Goal: Information Seeking & Learning: Check status

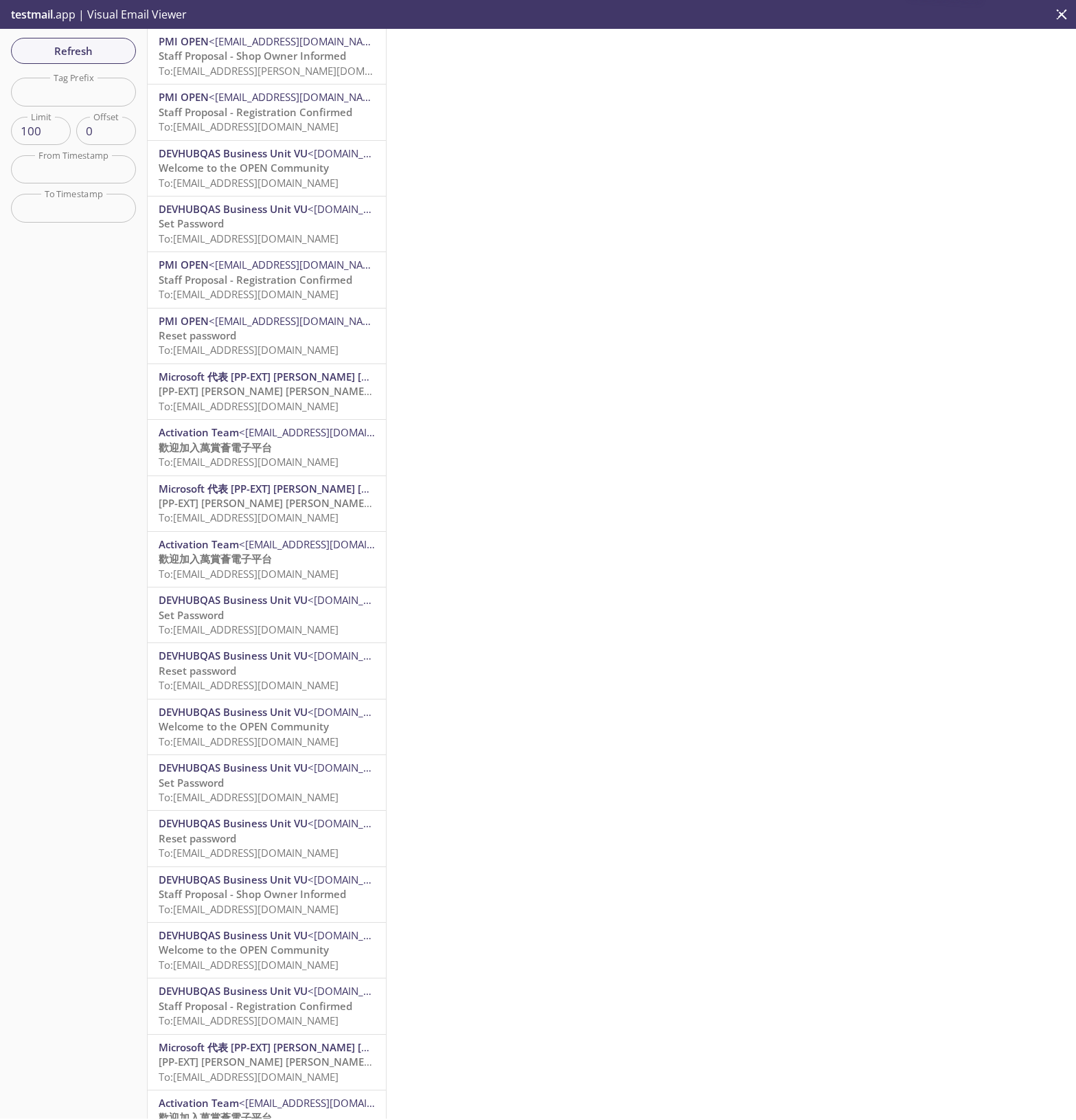
click at [299, 176] on span "To: [EMAIL_ADDRESS][DOMAIN_NAME]" at bounding box center [248, 182] width 180 height 14
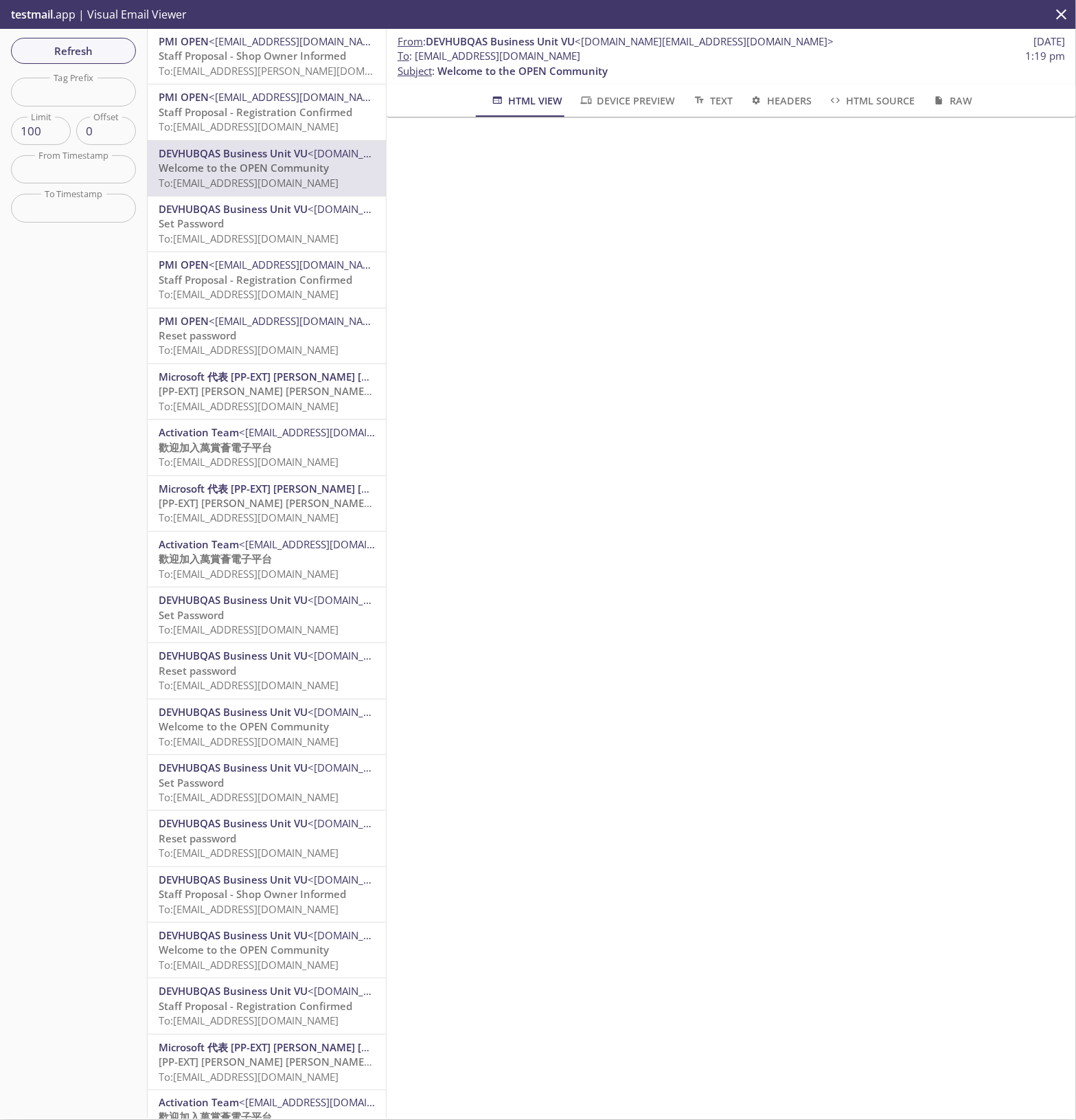
click at [273, 125] on span "To: [EMAIL_ADDRESS][DOMAIN_NAME]" at bounding box center [248, 126] width 180 height 14
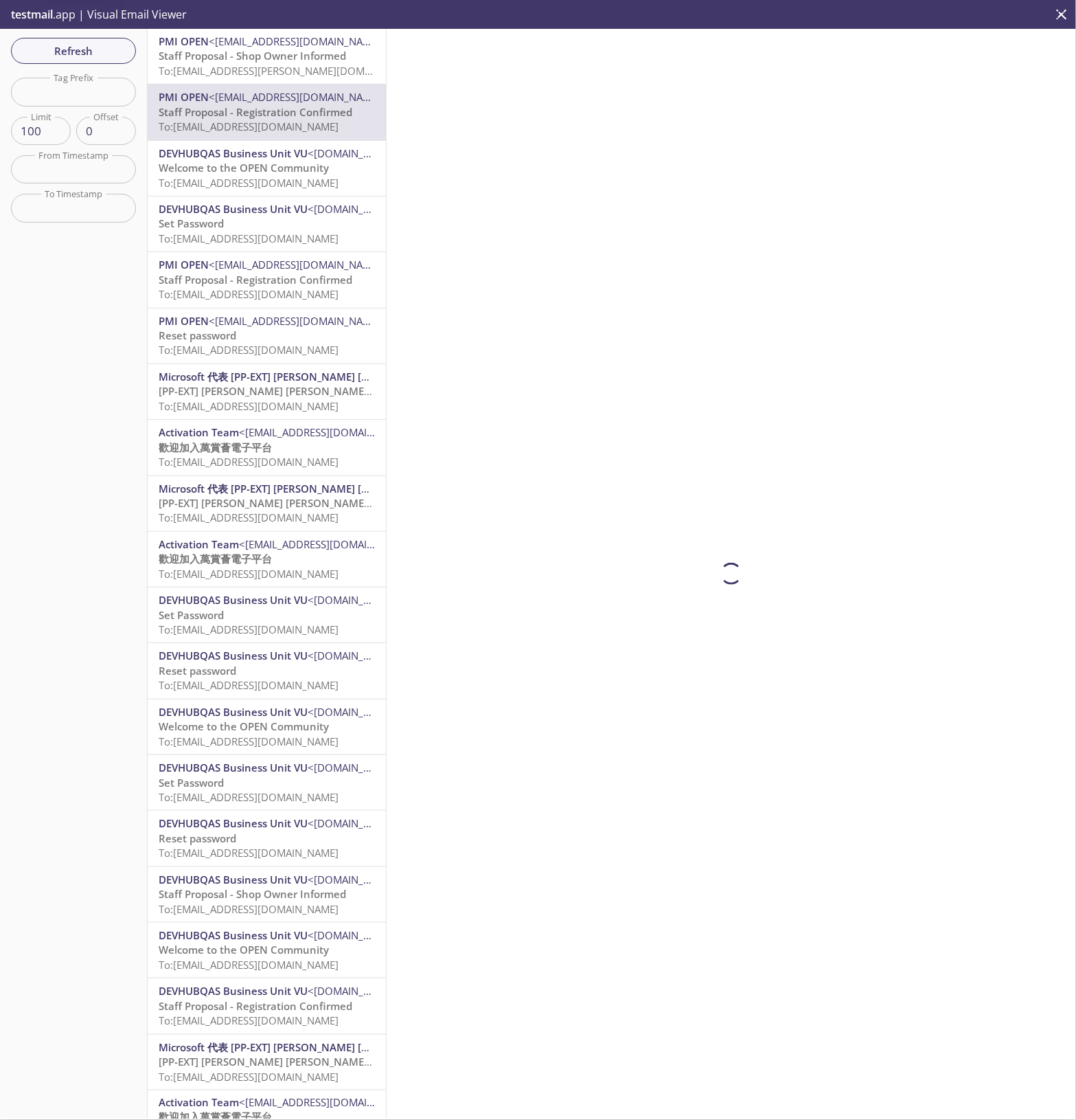
click at [303, 66] on span "To: [EMAIL_ADDRESS][PERSON_NAME][DOMAIN_NAME]" at bounding box center [288, 71] width 259 height 14
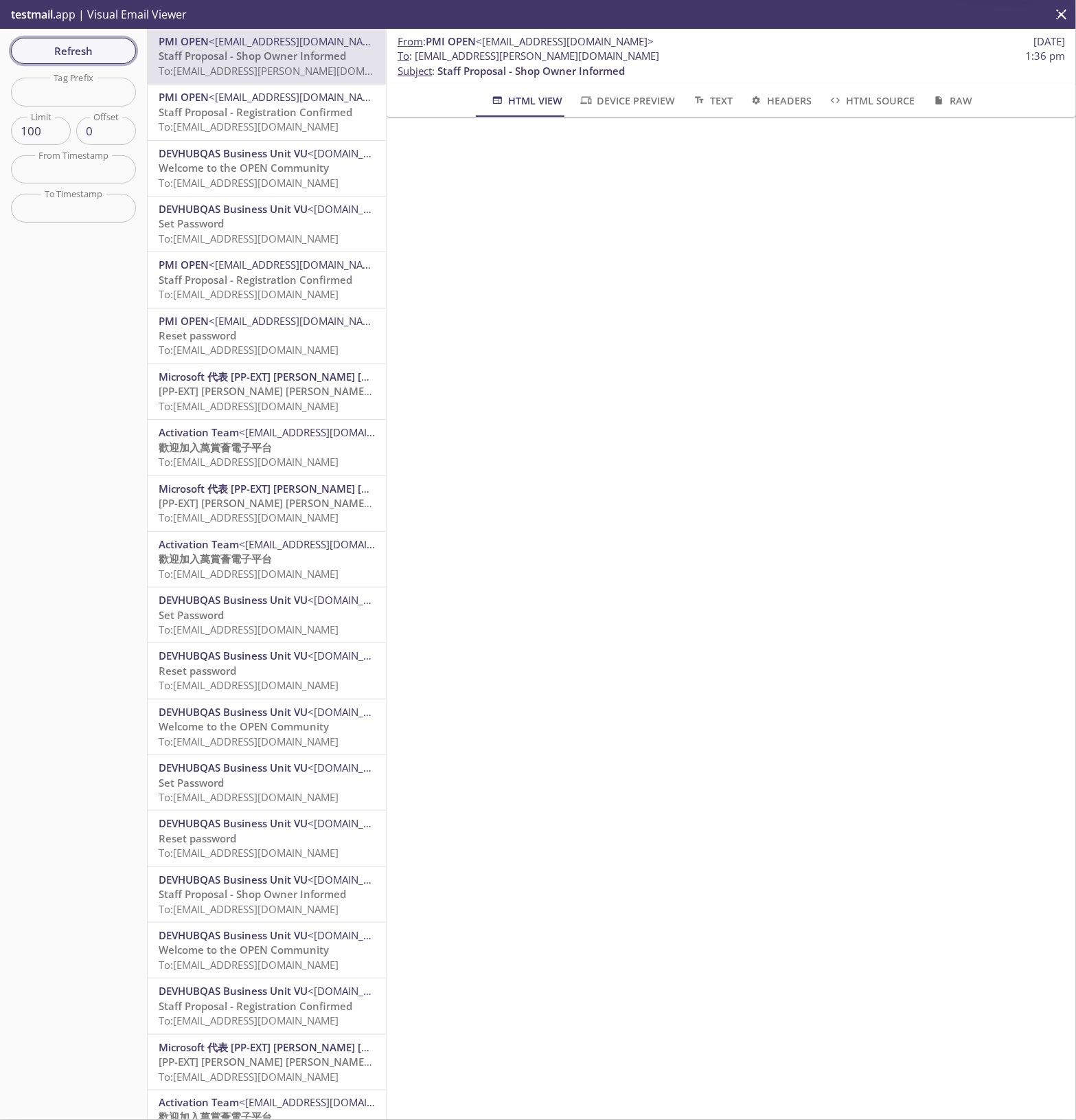
click at [101, 49] on span "Refresh" at bounding box center [73, 51] width 103 height 18
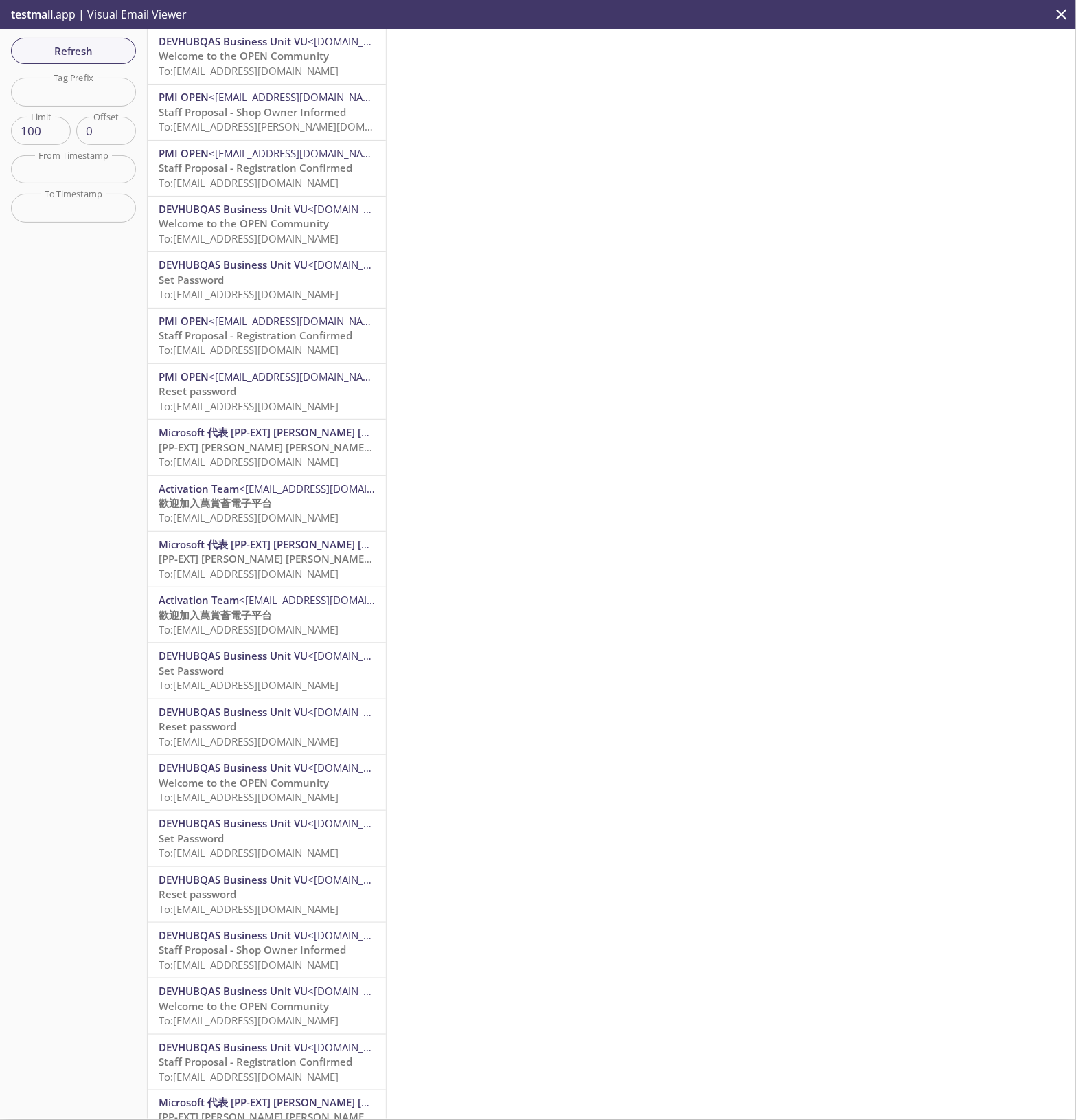
click at [250, 65] on span "To: [EMAIL_ADDRESS][DOMAIN_NAME]" at bounding box center [248, 71] width 180 height 14
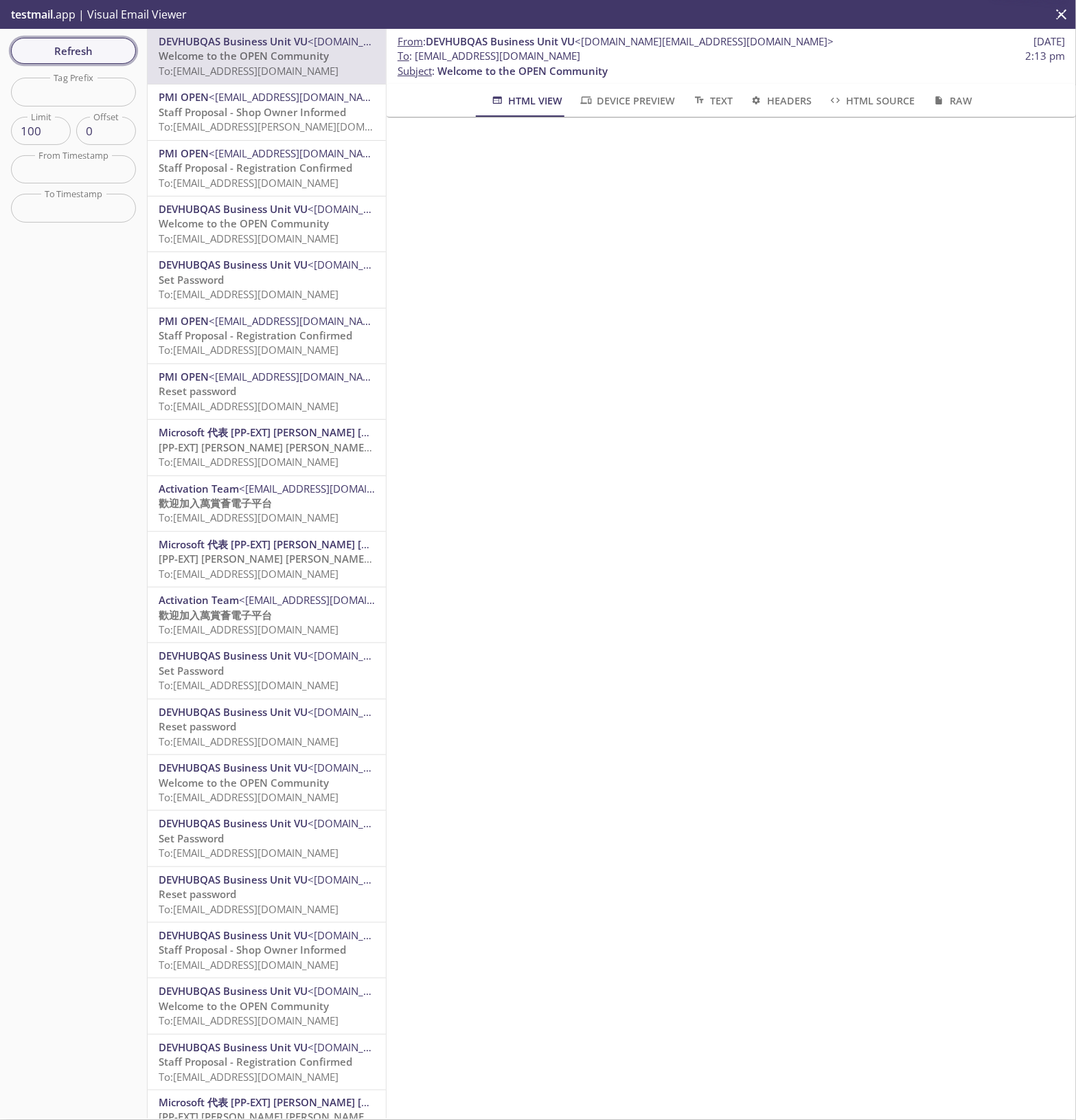
click at [68, 41] on button "Refresh" at bounding box center [73, 51] width 125 height 26
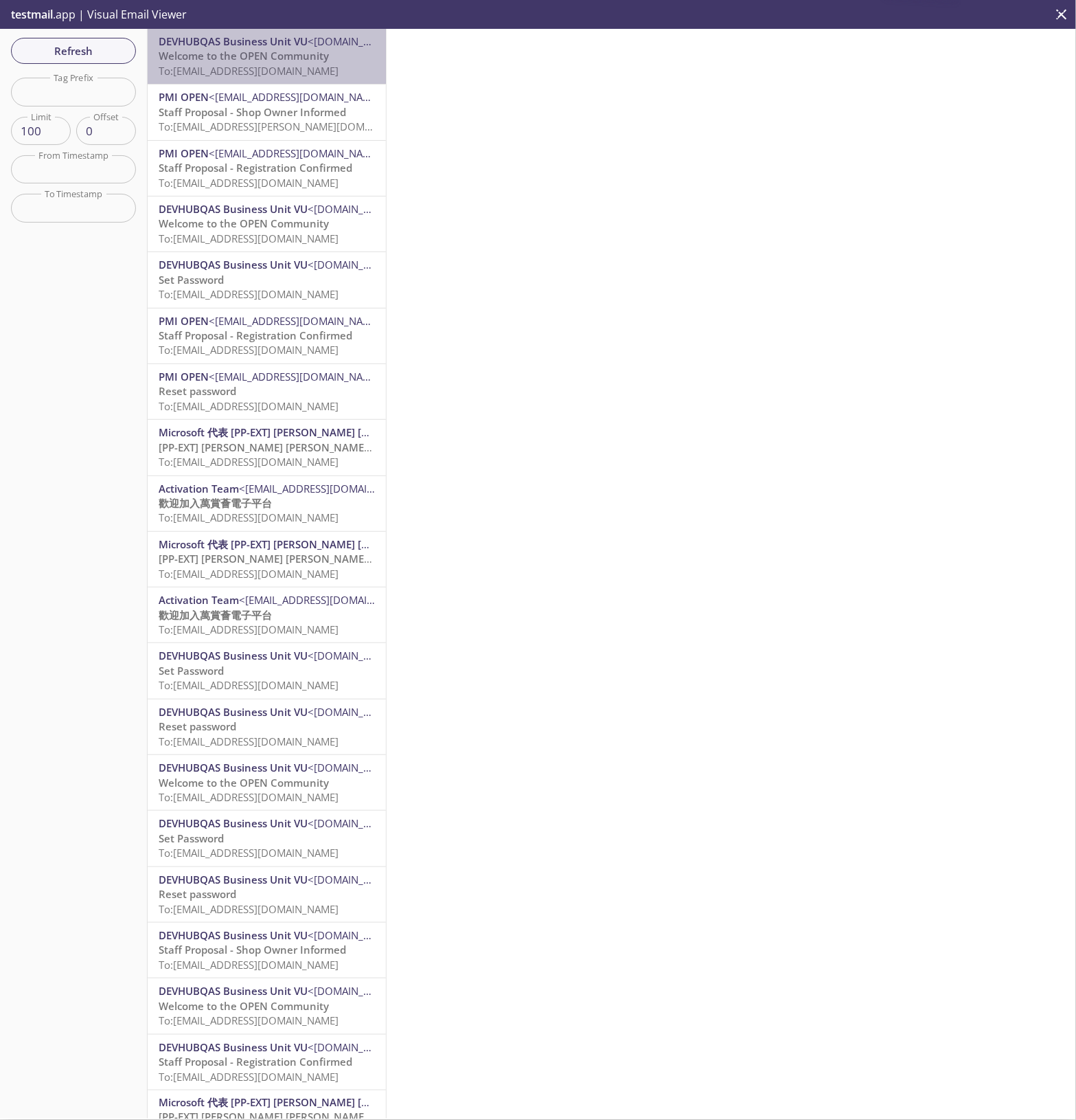
click at [310, 66] on span "To: [EMAIL_ADDRESS][DOMAIN_NAME]" at bounding box center [248, 71] width 180 height 14
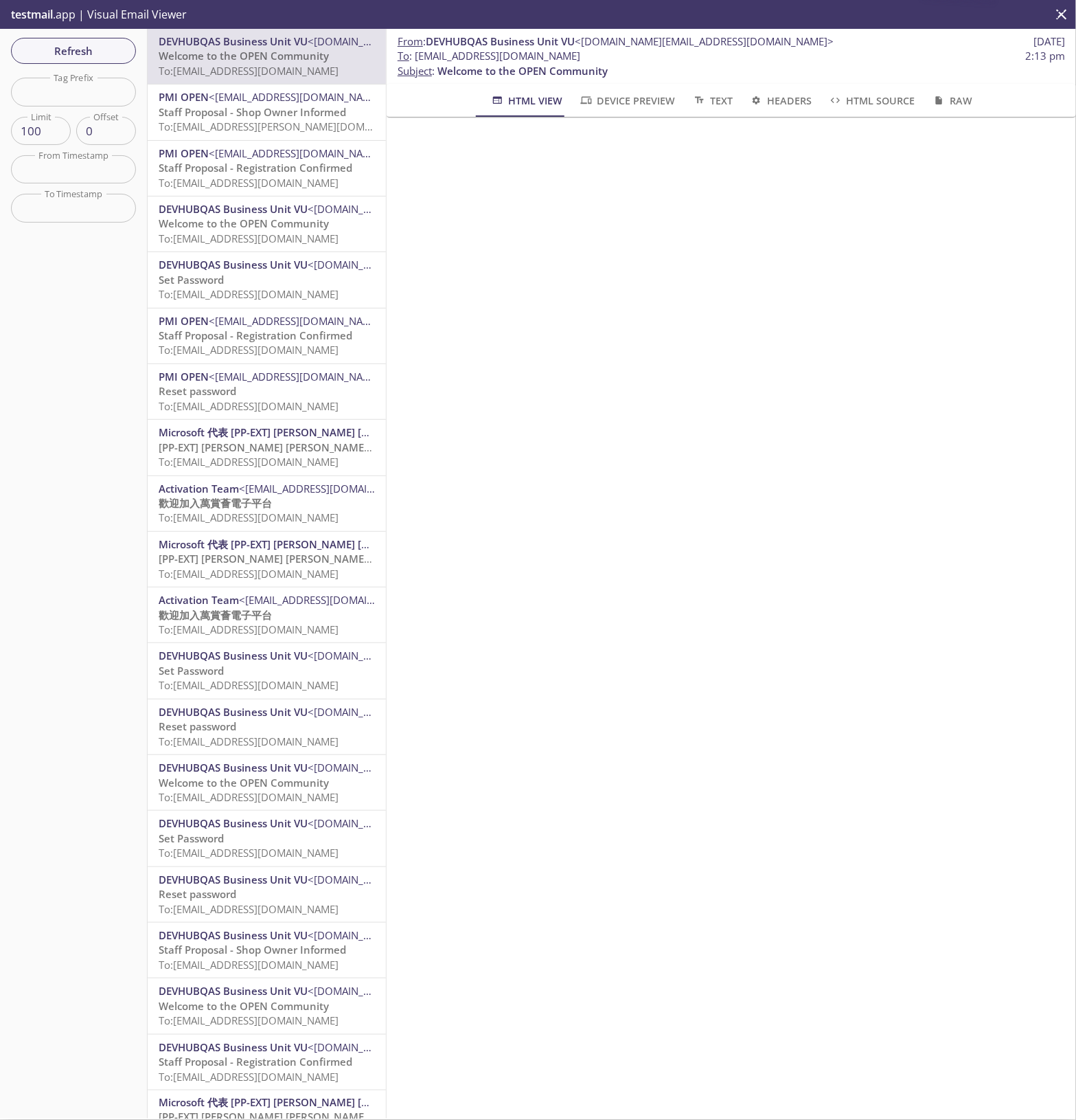
click at [282, 125] on span "To: [EMAIL_ADDRESS][PERSON_NAME][DOMAIN_NAME]" at bounding box center [288, 126] width 259 height 14
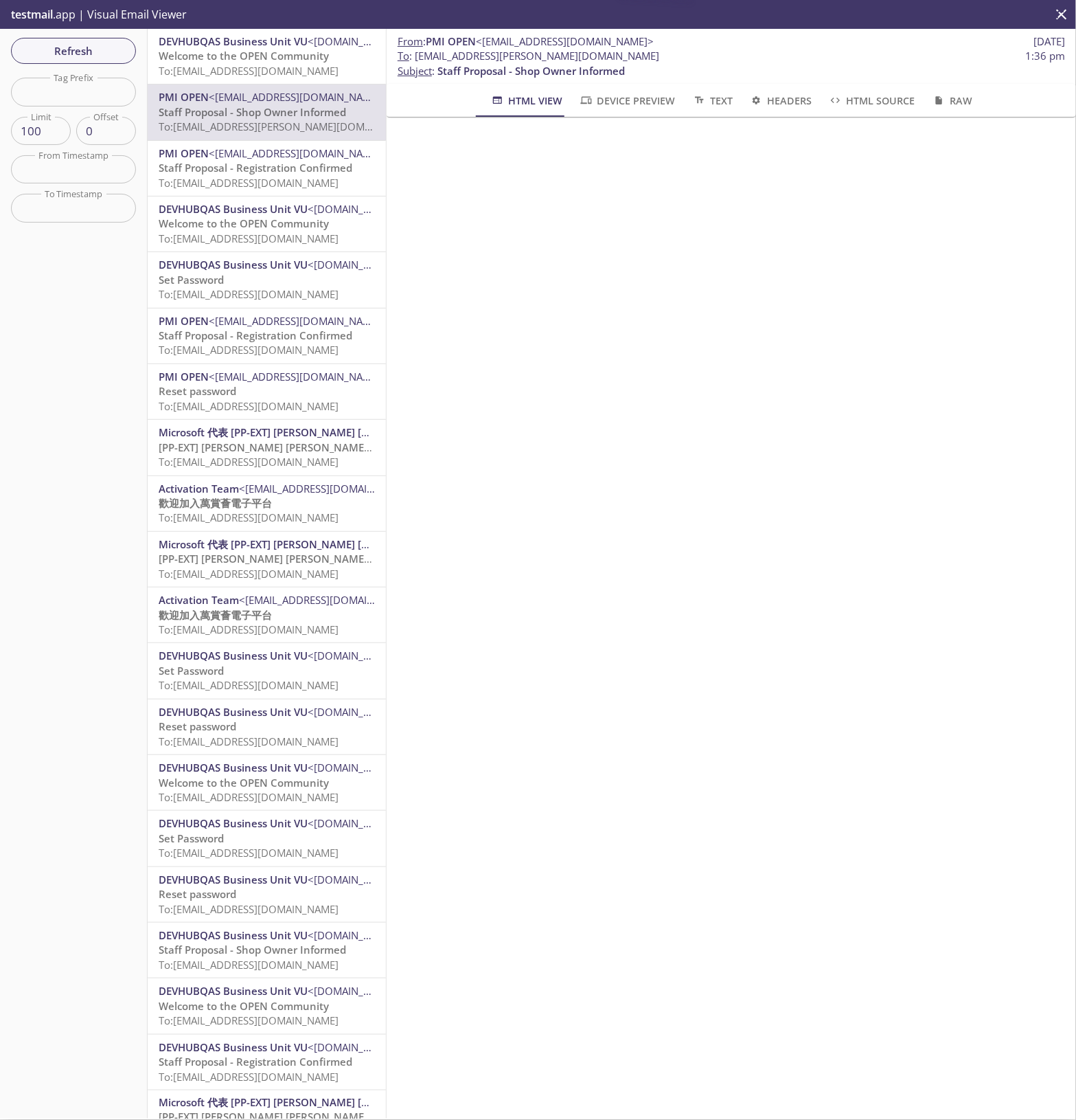
click at [271, 74] on span "To: [EMAIL_ADDRESS][DOMAIN_NAME]" at bounding box center [248, 71] width 180 height 14
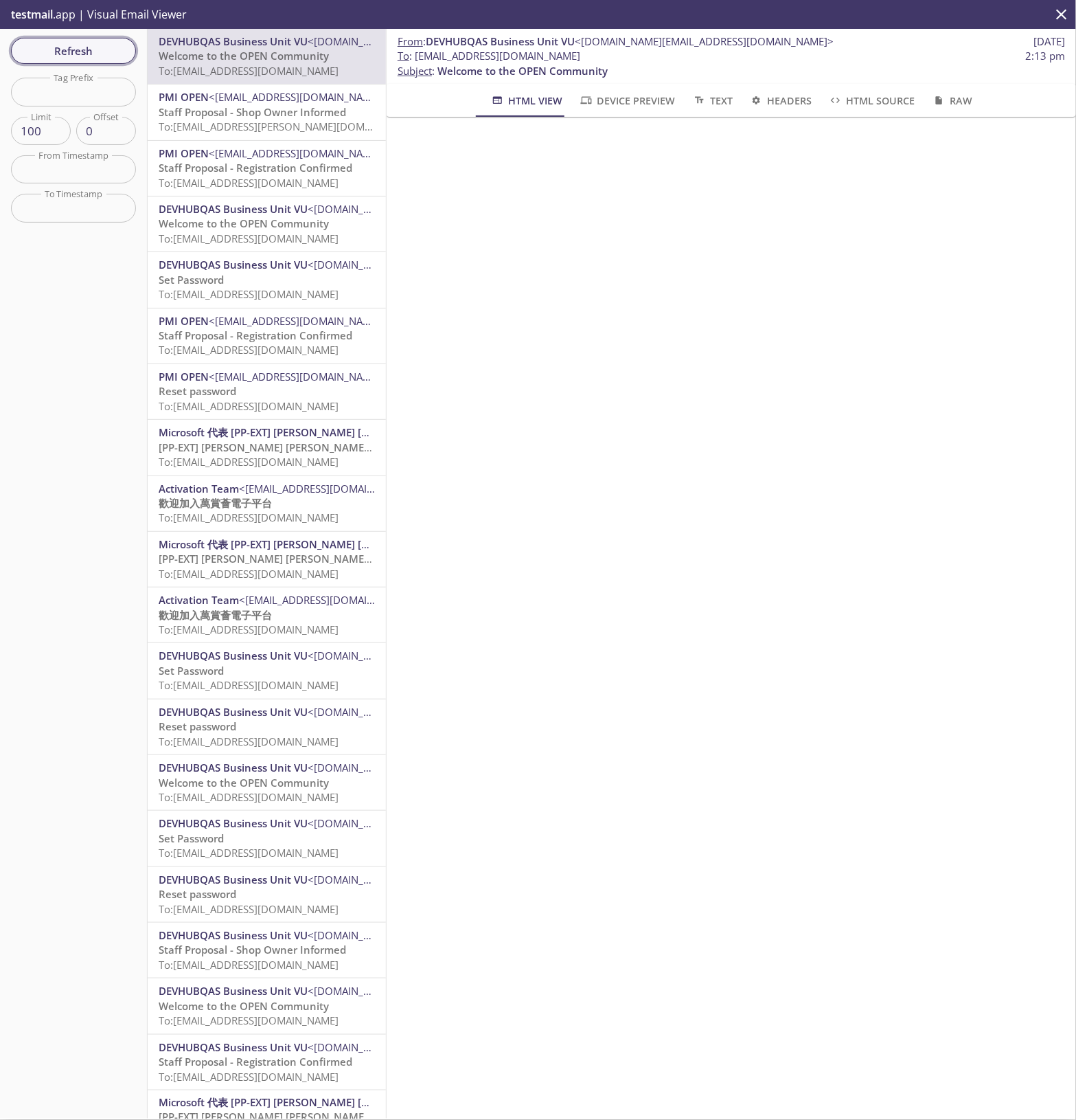
click at [67, 40] on button "Refresh" at bounding box center [73, 51] width 125 height 26
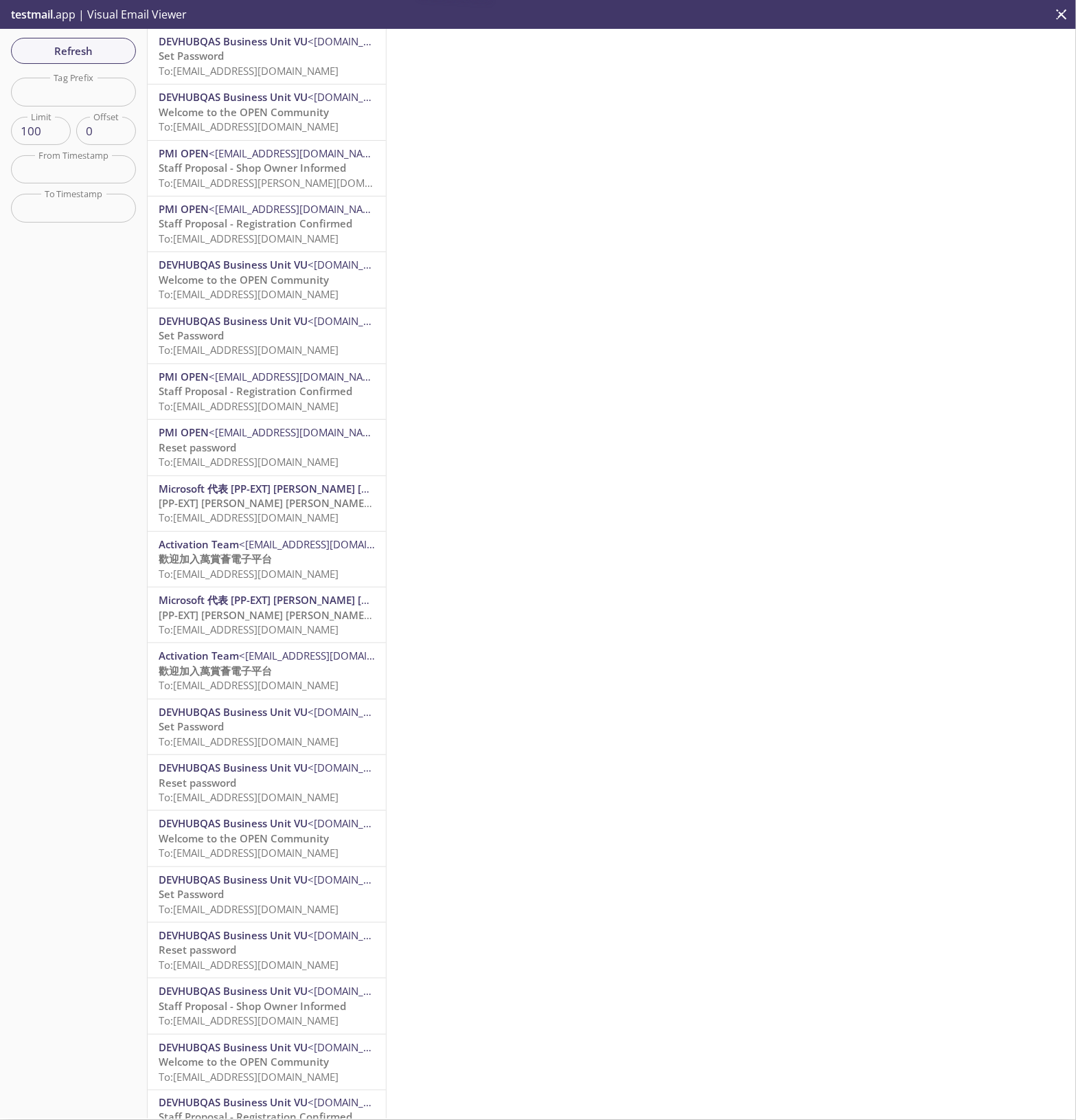
click at [273, 76] on span "To: [EMAIL_ADDRESS][DOMAIN_NAME]" at bounding box center [248, 71] width 180 height 14
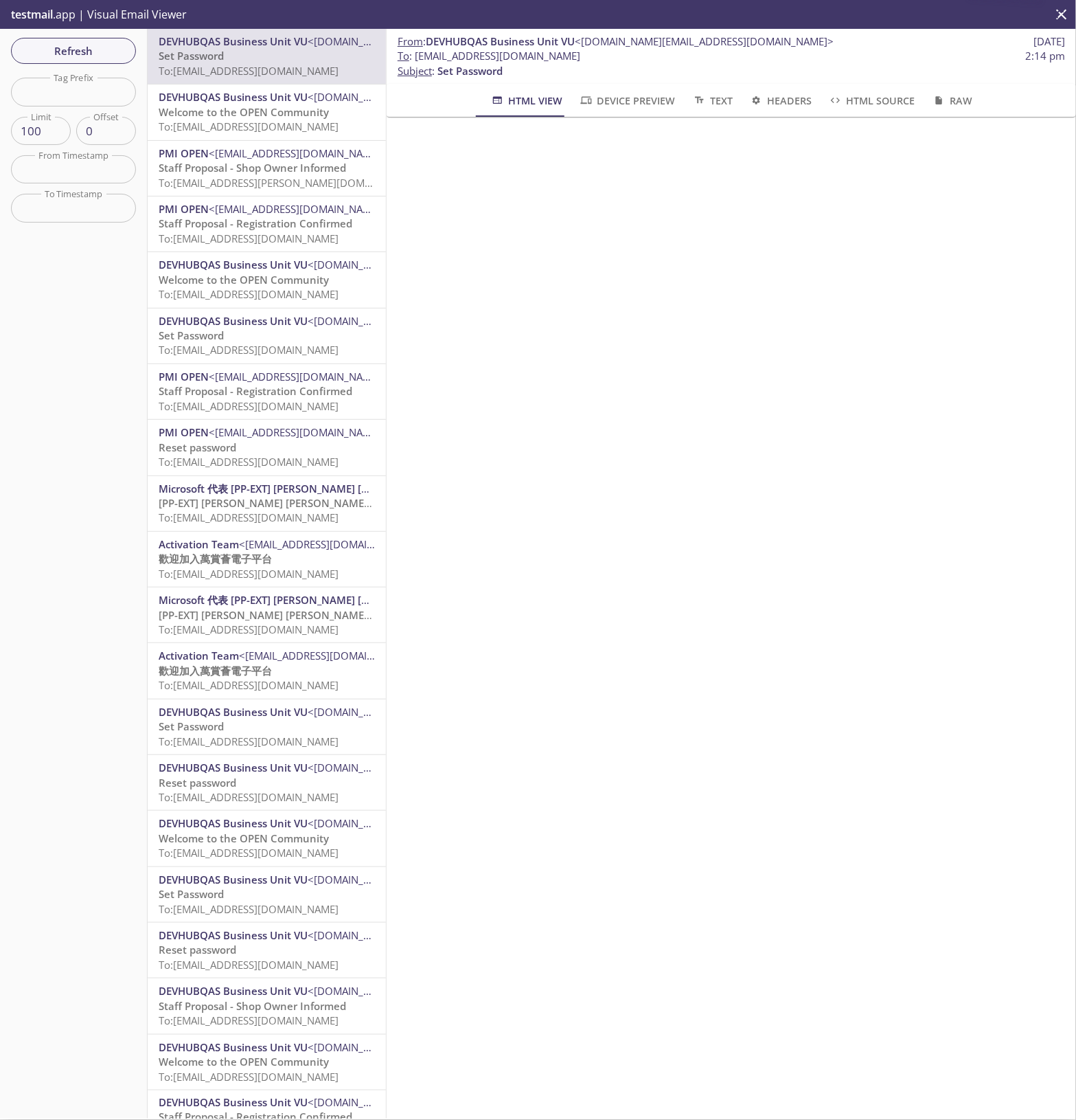
click at [250, 121] on span "To: [EMAIL_ADDRESS][DOMAIN_NAME]" at bounding box center [248, 126] width 180 height 14
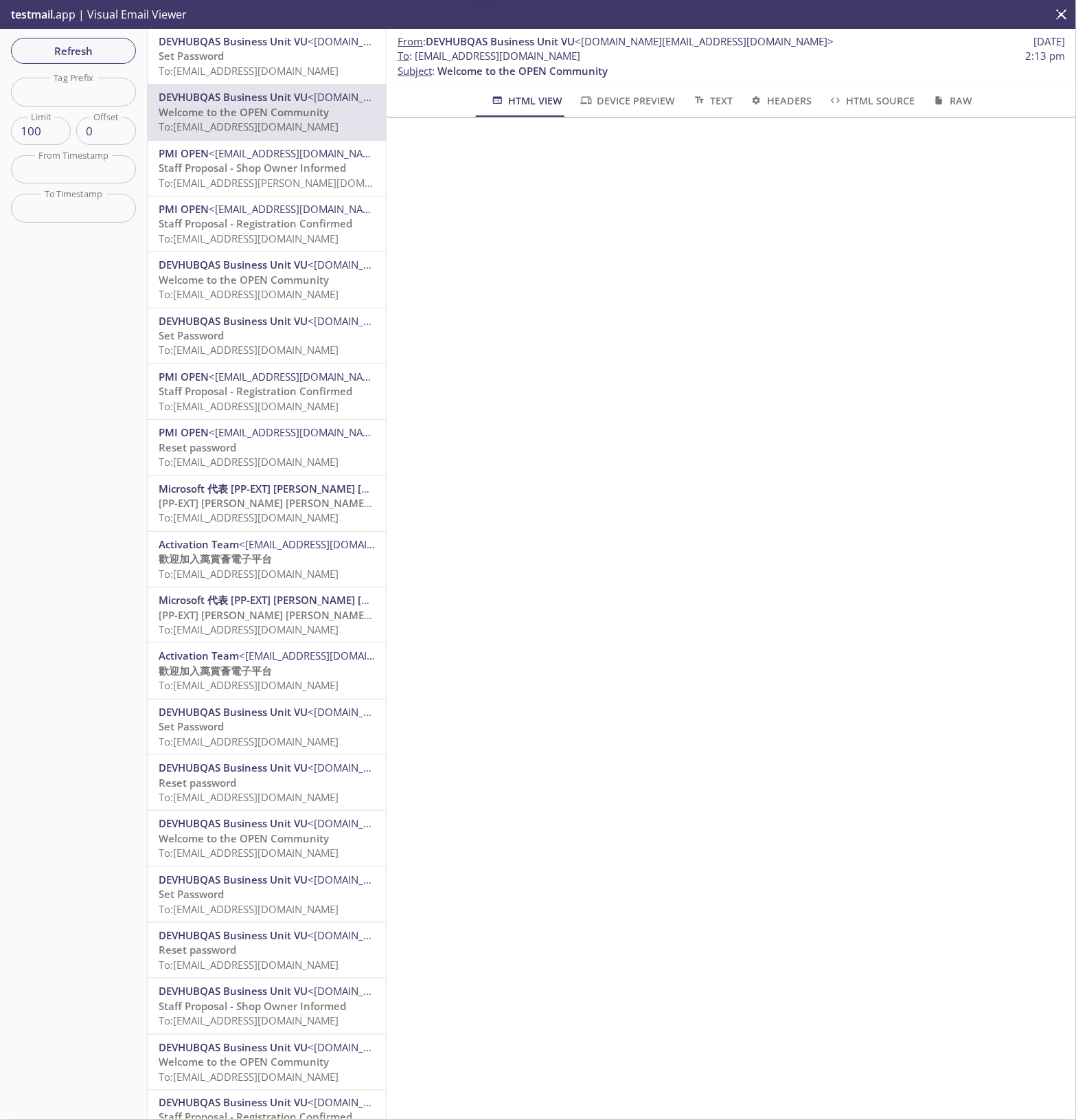
click at [112, 56] on span "Refresh" at bounding box center [73, 51] width 103 height 18
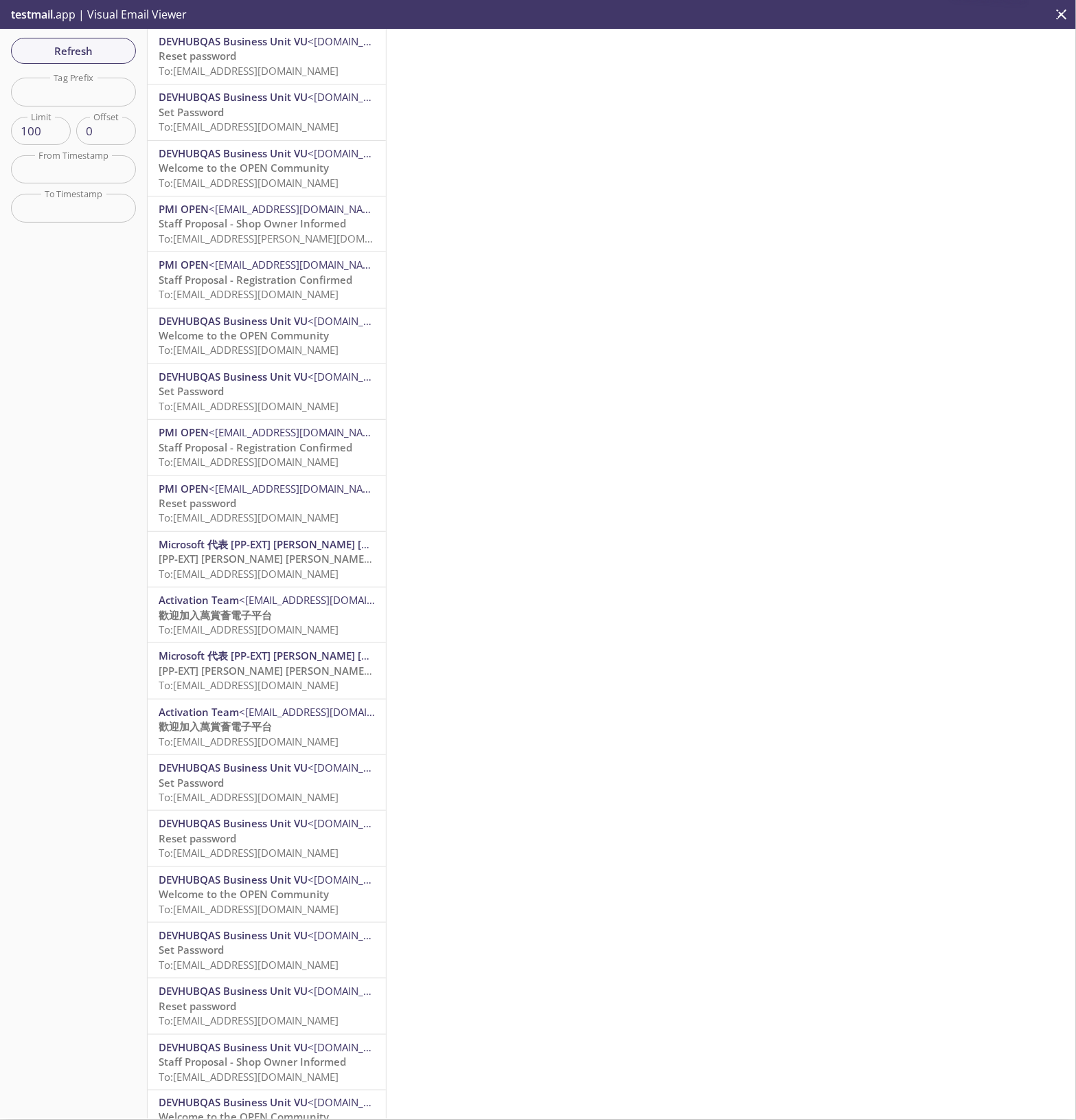
click at [235, 70] on span "To: [EMAIL_ADDRESS][DOMAIN_NAME]" at bounding box center [248, 71] width 180 height 14
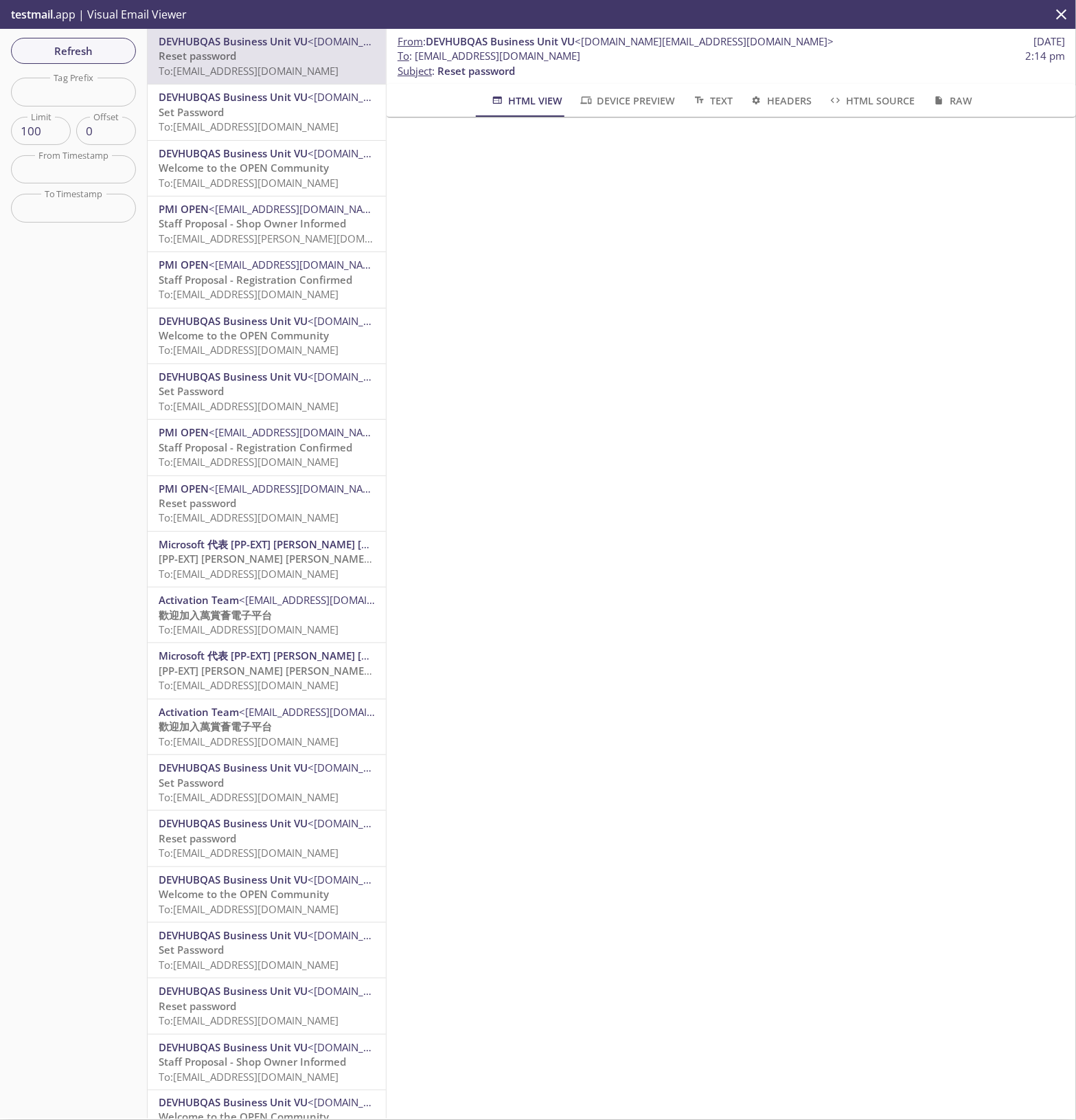
drag, startPoint x: 626, startPoint y: 56, endPoint x: 415, endPoint y: 61, distance: 211.1
click at [415, 61] on span "To : [EMAIL_ADDRESS][DOMAIN_NAME] 2:14 pm" at bounding box center [731, 56] width 667 height 14
